Goal: Information Seeking & Learning: Find contact information

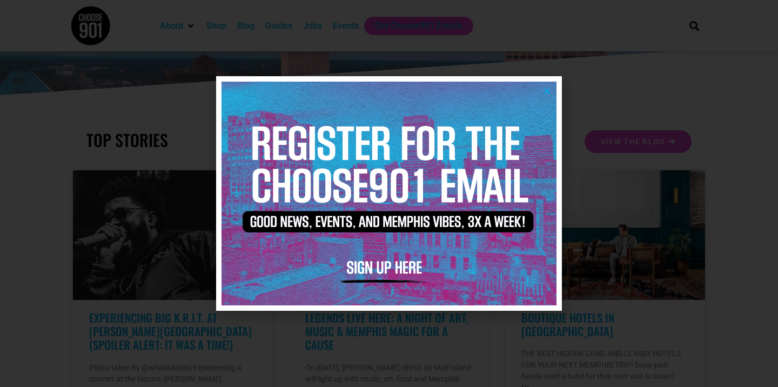
click at [543, 90] on icon "Close" at bounding box center [547, 91] width 8 height 8
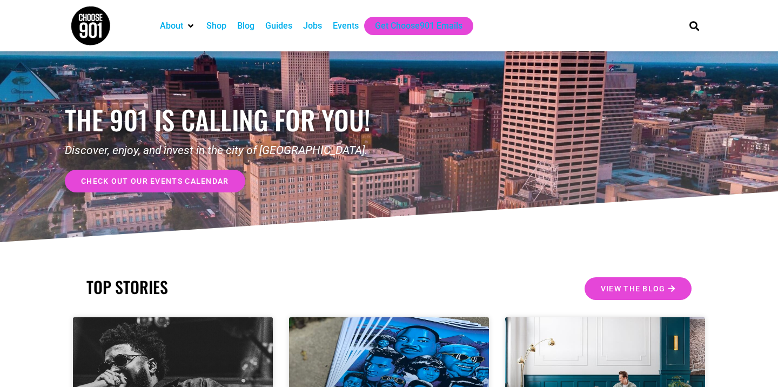
click at [311, 26] on div "Jobs" at bounding box center [312, 25] width 19 height 13
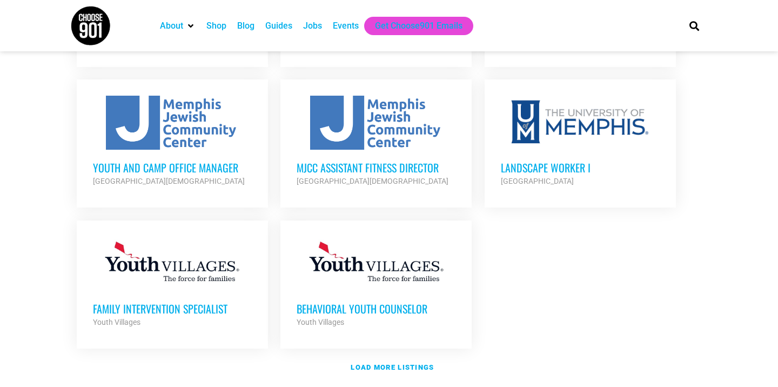
scroll to position [1302, 0]
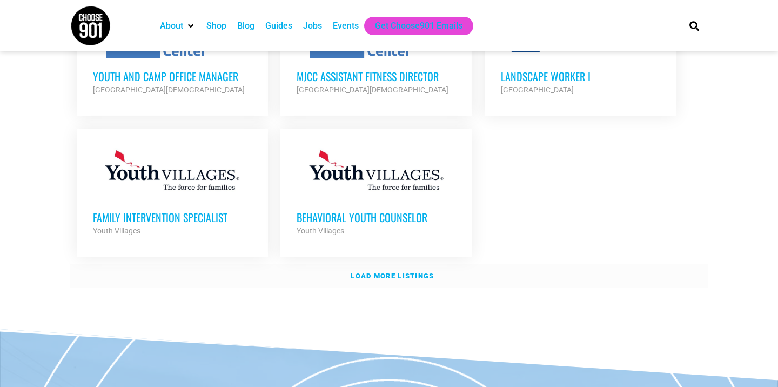
click at [396, 272] on strong "Load more listings" at bounding box center [392, 276] width 83 height 8
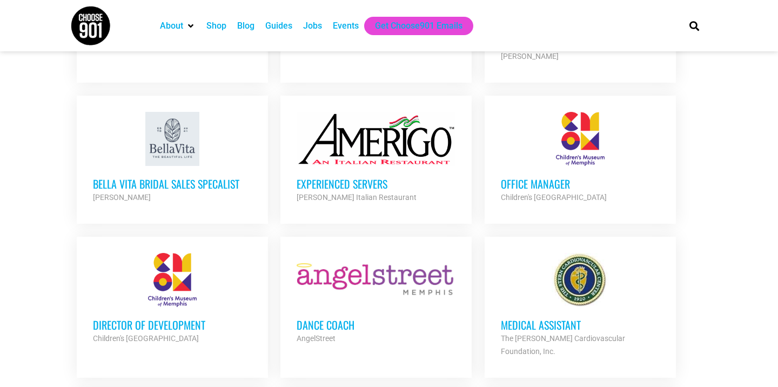
scroll to position [2032, 0]
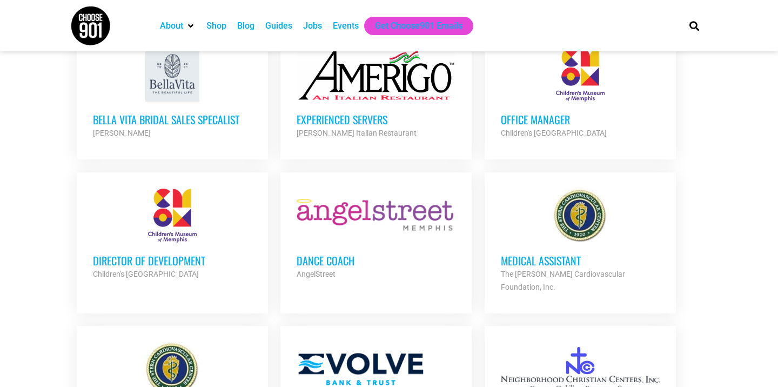
click at [543, 112] on h3 "Office Manager" at bounding box center [580, 119] width 159 height 14
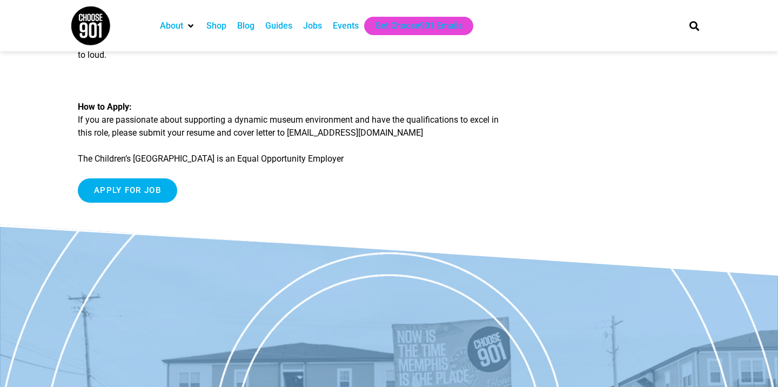
scroll to position [1260, 0]
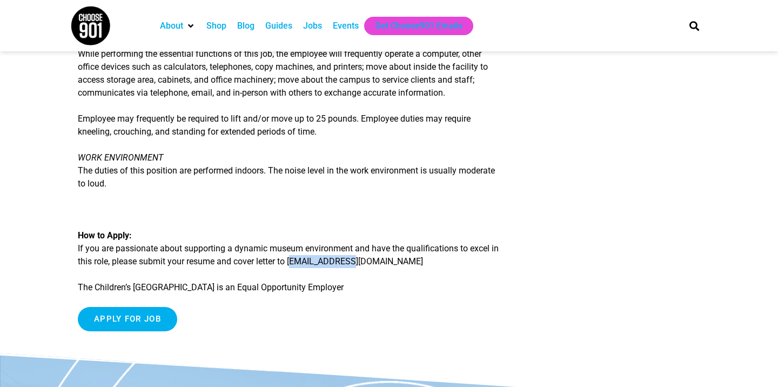
drag, startPoint x: 304, startPoint y: 276, endPoint x: 375, endPoint y: 278, distance: 70.3
click at [376, 268] on p "How to Apply: If you are passionate about supporting a dynamic museum environme…" at bounding box center [289, 248] width 422 height 39
copy p "[EMAIL_ADDRESS][DOMAIN_NAME]"
